Goal: Register for event/course

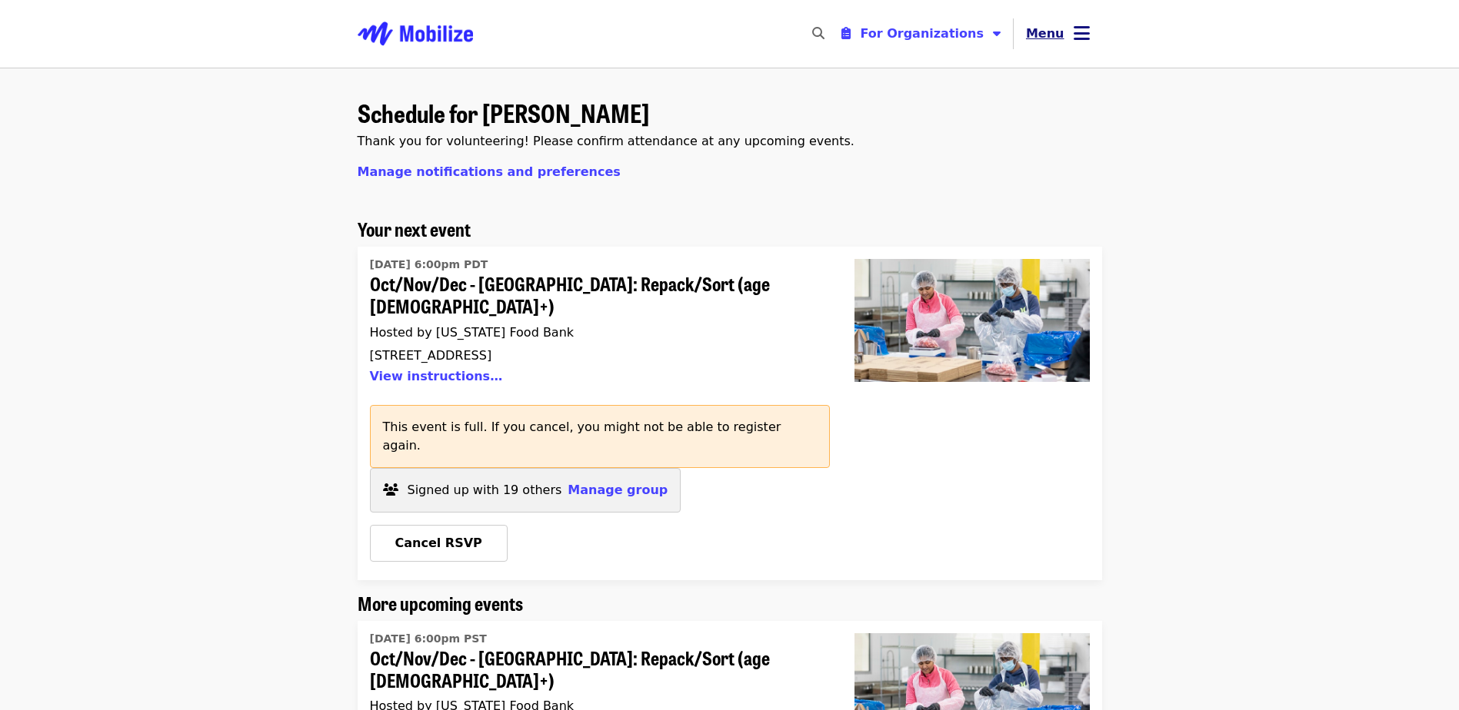
click at [1075, 29] on icon "bars icon" at bounding box center [1081, 33] width 16 height 22
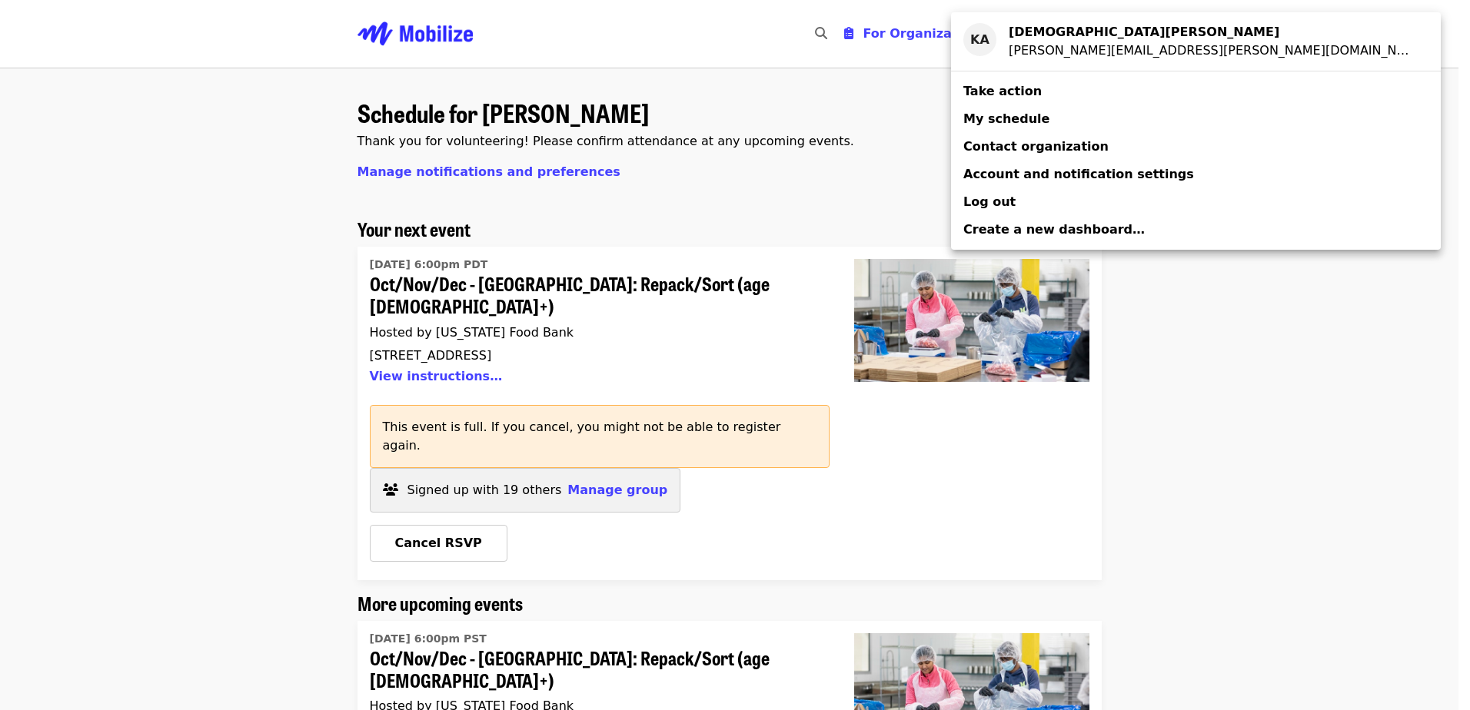
click at [897, 106] on div "Account menu" at bounding box center [735, 355] width 1470 height 710
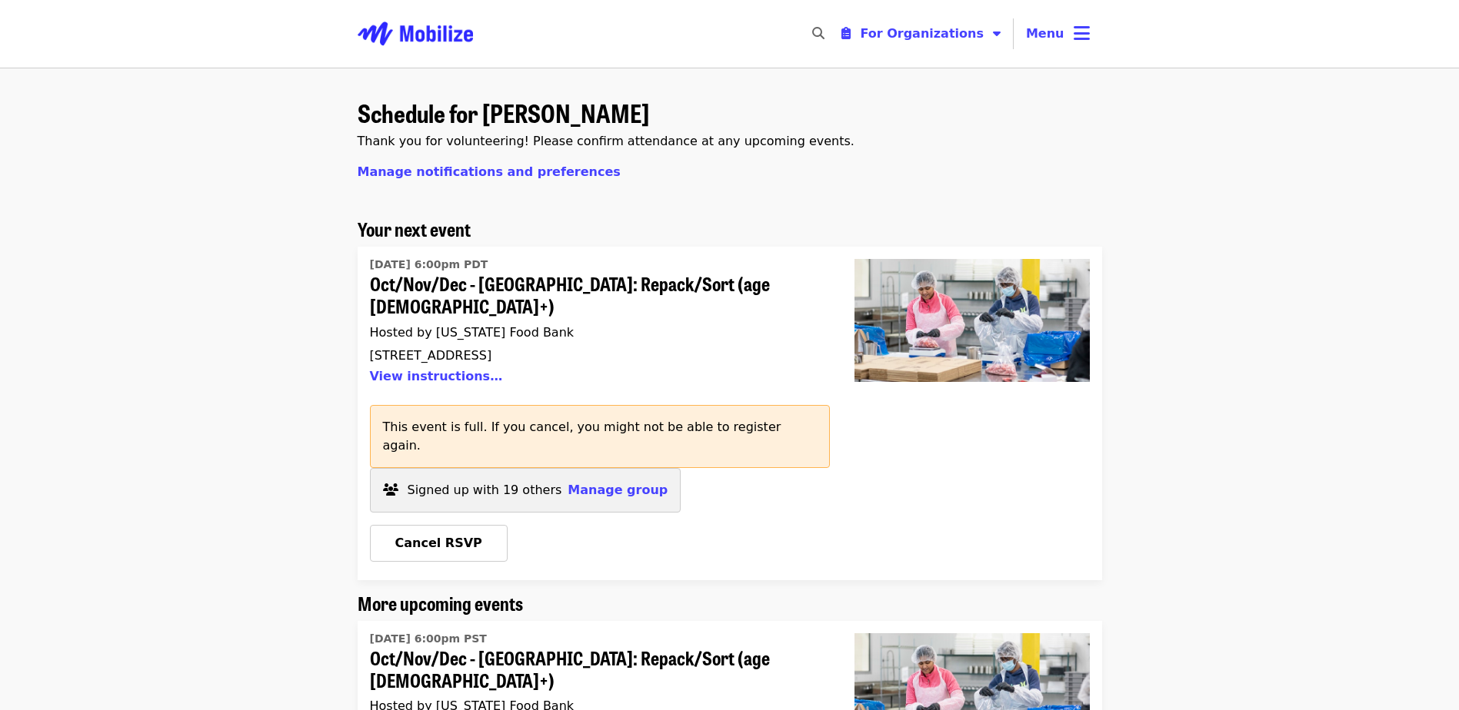
click at [548, 280] on span "Oct/Nov/Dec - [GEOGRAPHIC_DATA]: Repack/Sort (age [DEMOGRAPHIC_DATA]+)" at bounding box center [594, 295] width 448 height 45
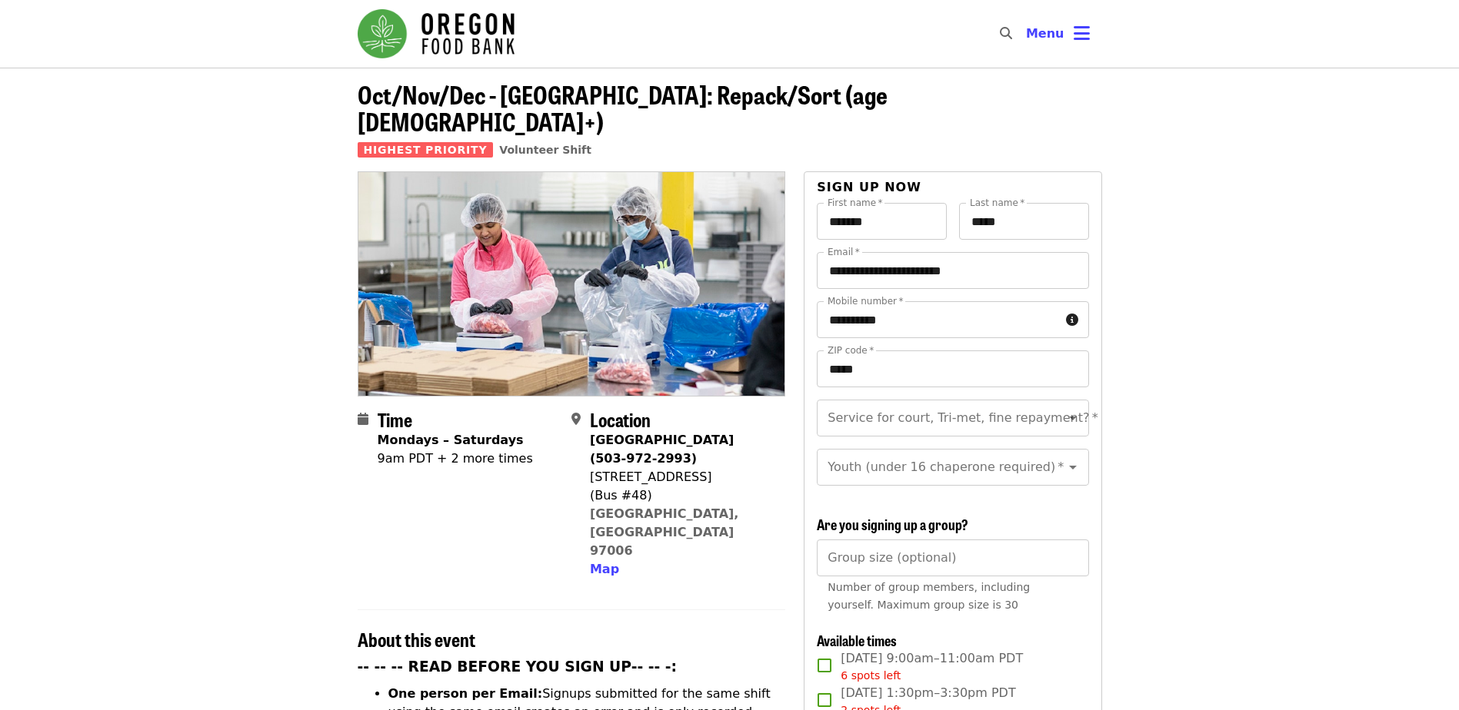
click at [449, 42] on img "Main navigation" at bounding box center [436, 33] width 157 height 49
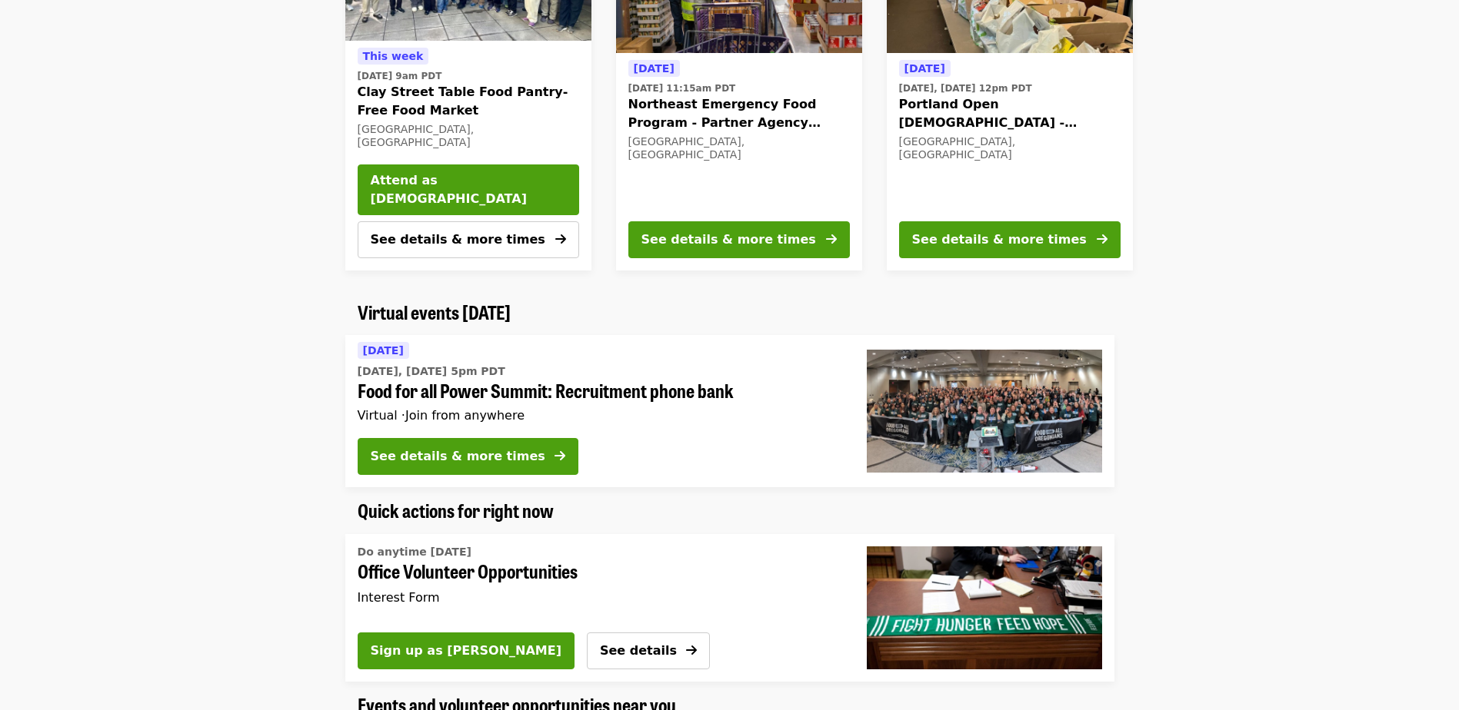
scroll to position [769, 0]
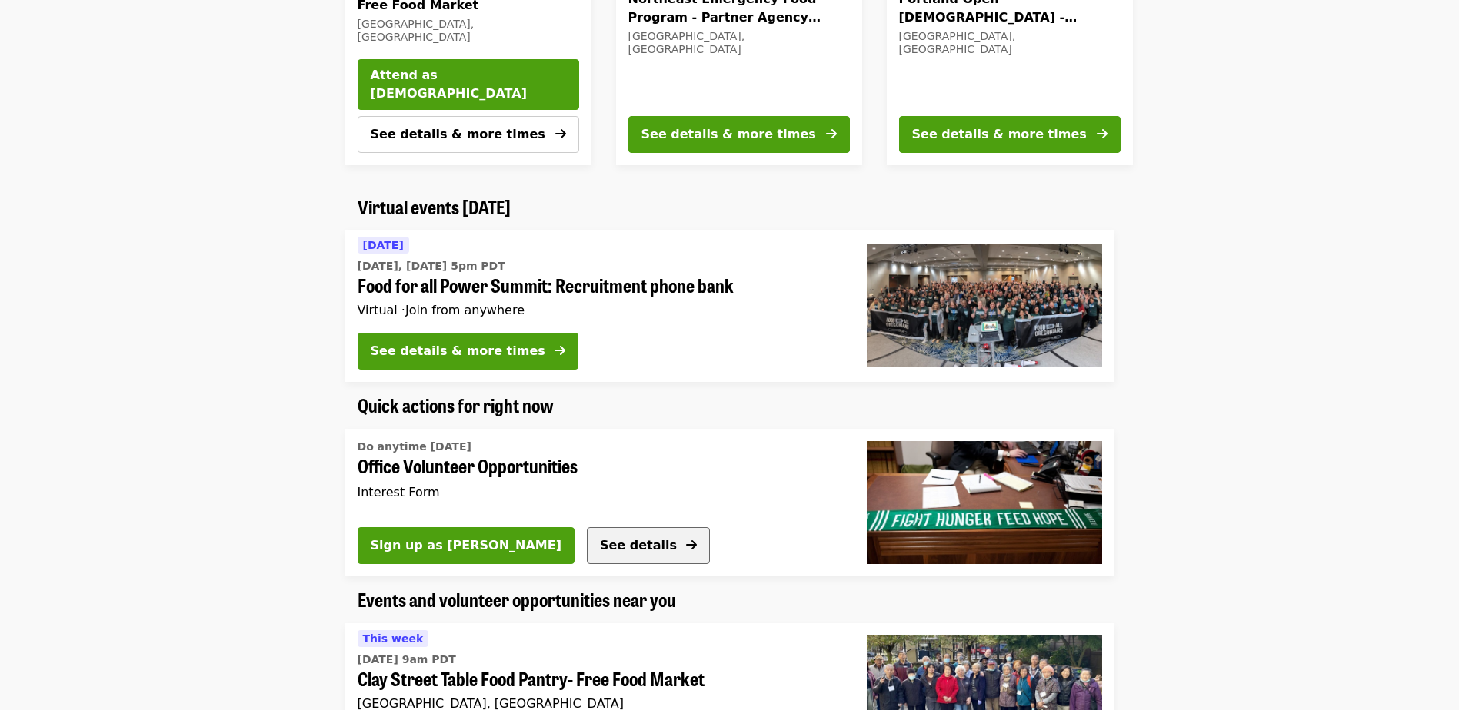
click at [600, 545] on span "See details" at bounding box center [638, 545] width 77 height 15
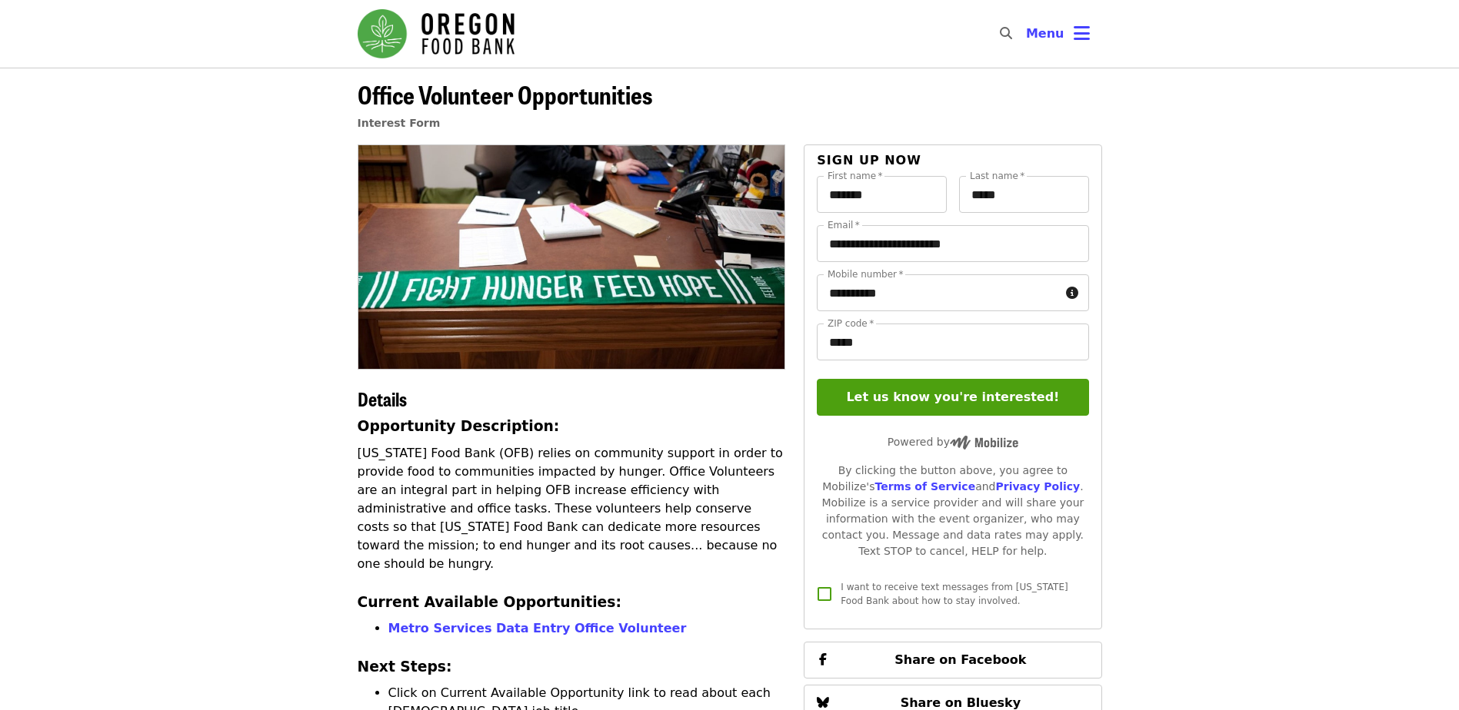
click at [432, 28] on img "Main navigation" at bounding box center [436, 33] width 157 height 49
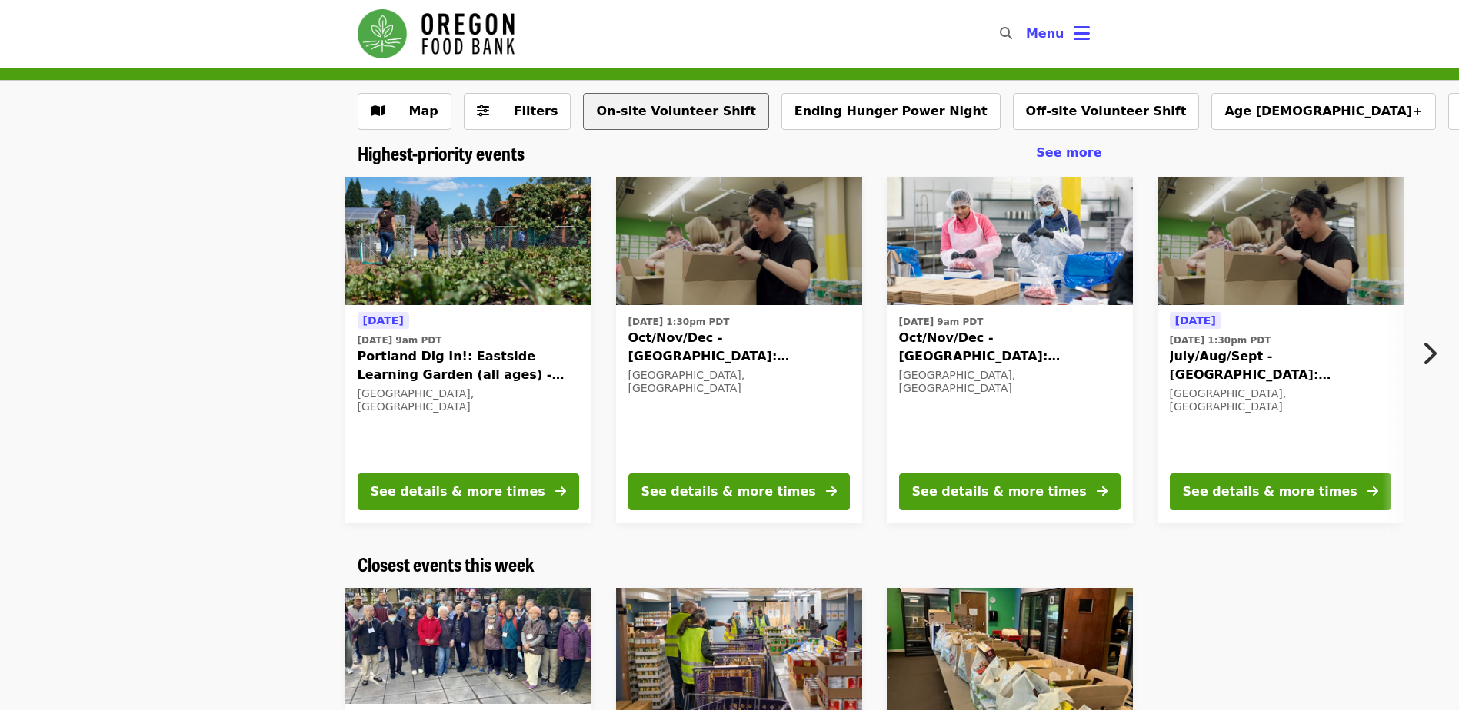
click at [634, 121] on button "On-site Volunteer Shift" at bounding box center [675, 111] width 185 height 37
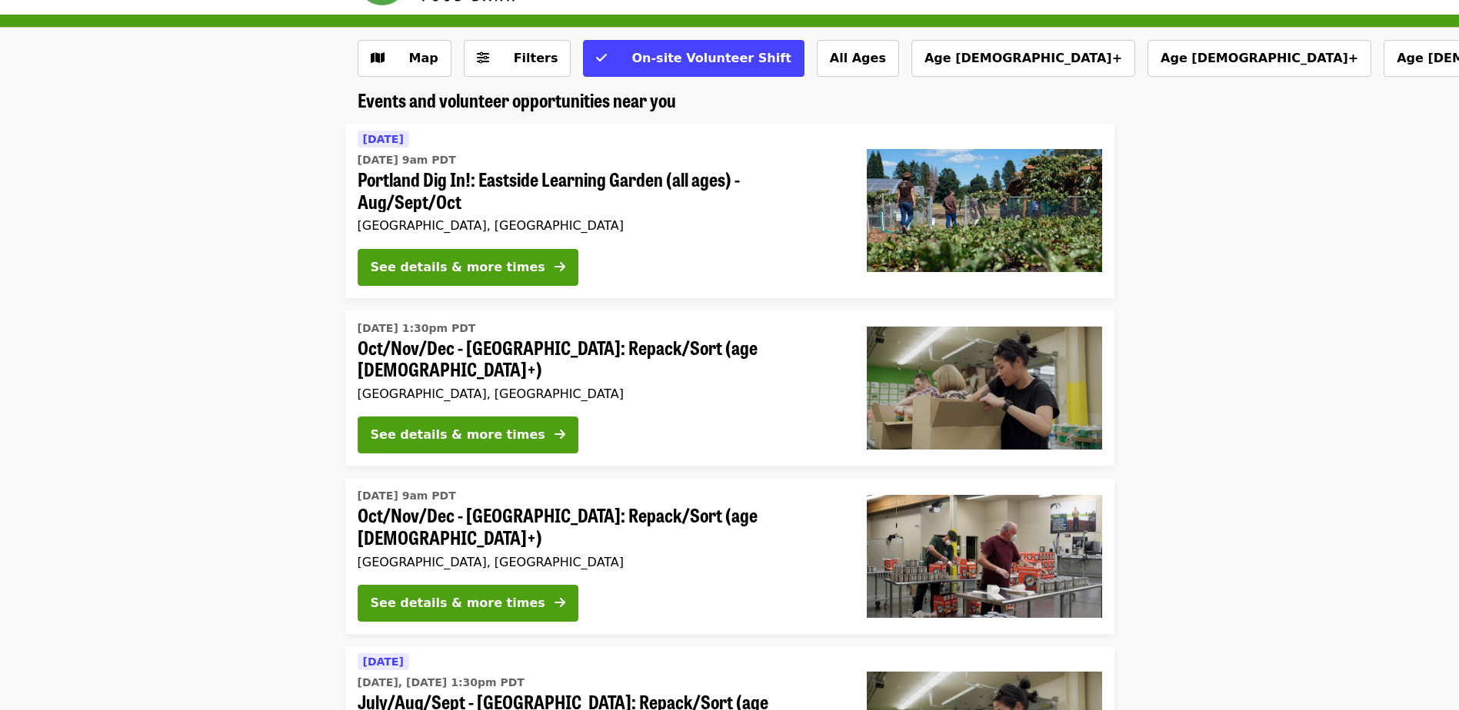
scroll to position [77, 0]
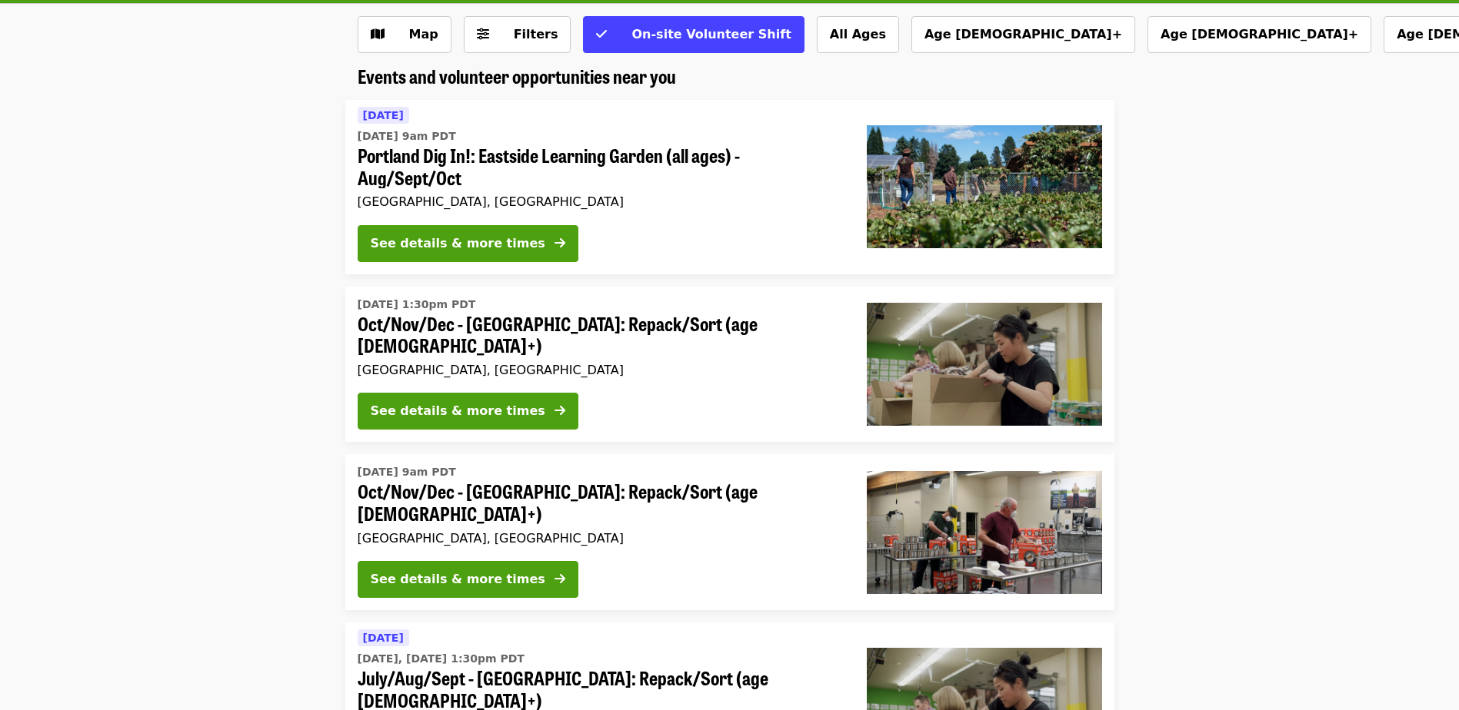
click at [606, 330] on span "Oct/Nov/Dec - [GEOGRAPHIC_DATA]: Repack/Sort (age [DEMOGRAPHIC_DATA]+)" at bounding box center [600, 335] width 484 height 45
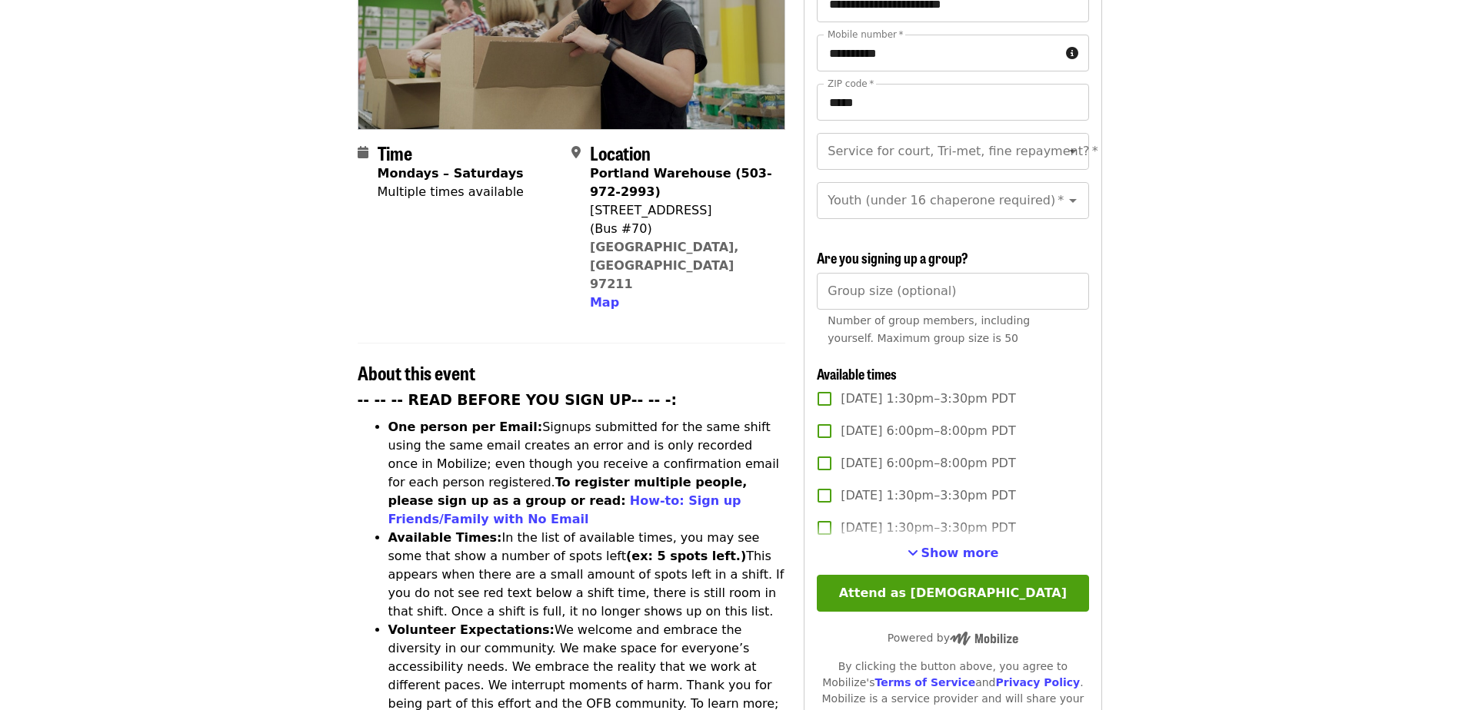
scroll to position [308, 0]
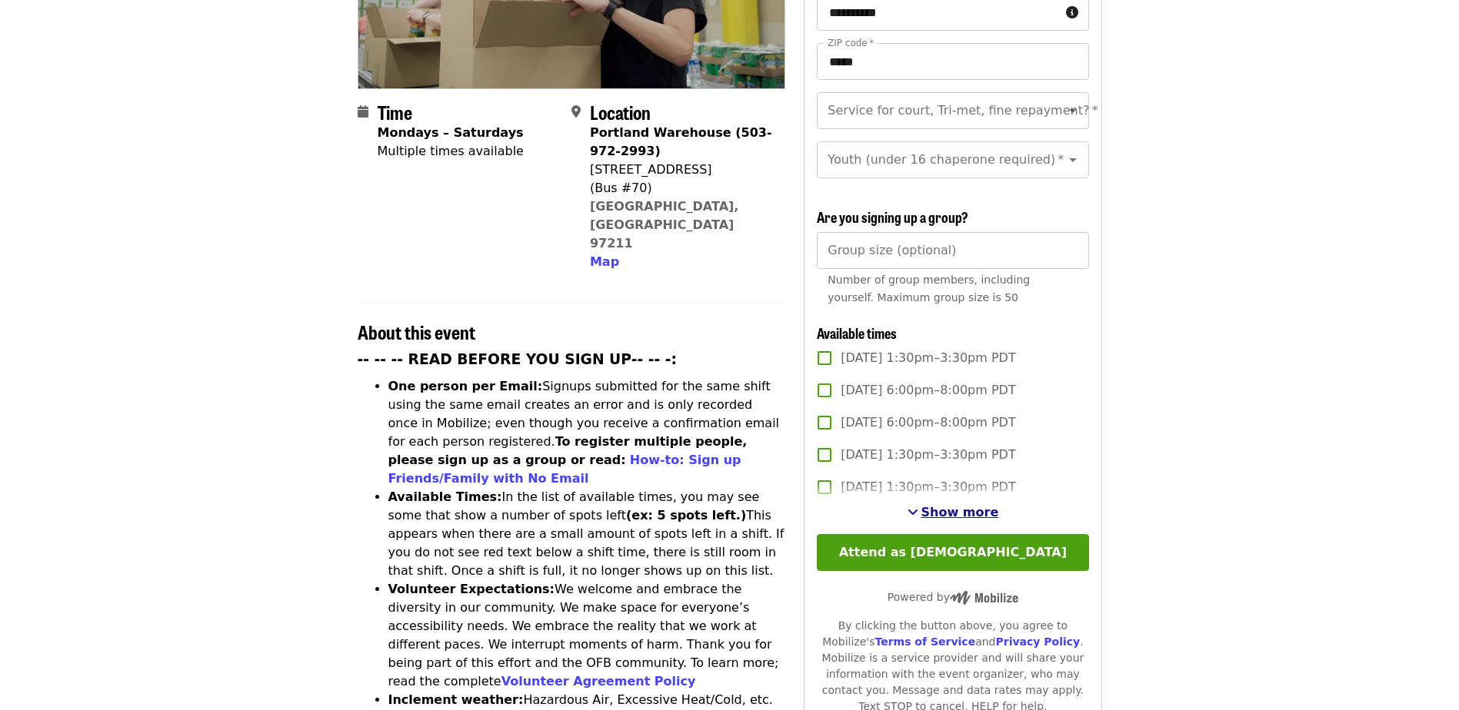
click at [968, 513] on span "Show more" at bounding box center [960, 512] width 78 height 15
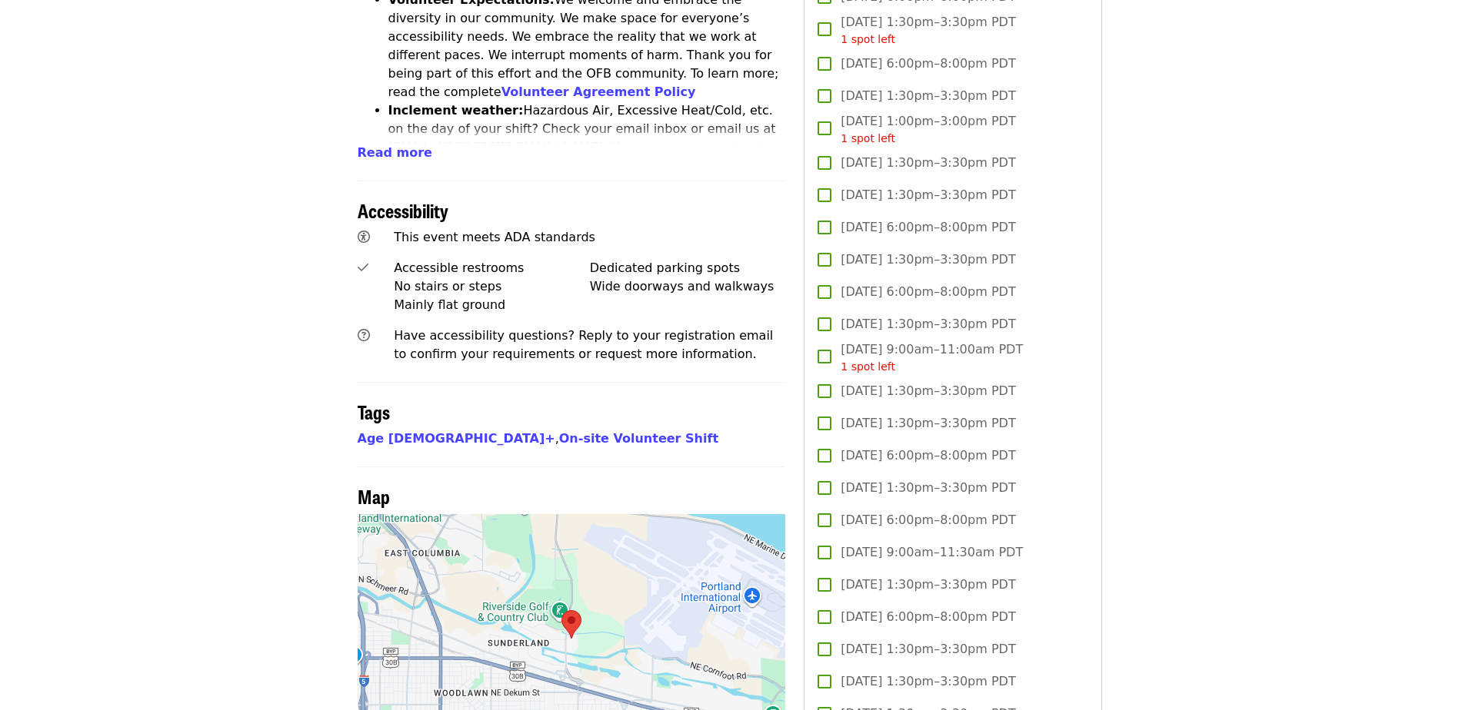
scroll to position [923, 0]
